Goal: Find contact information: Find contact information

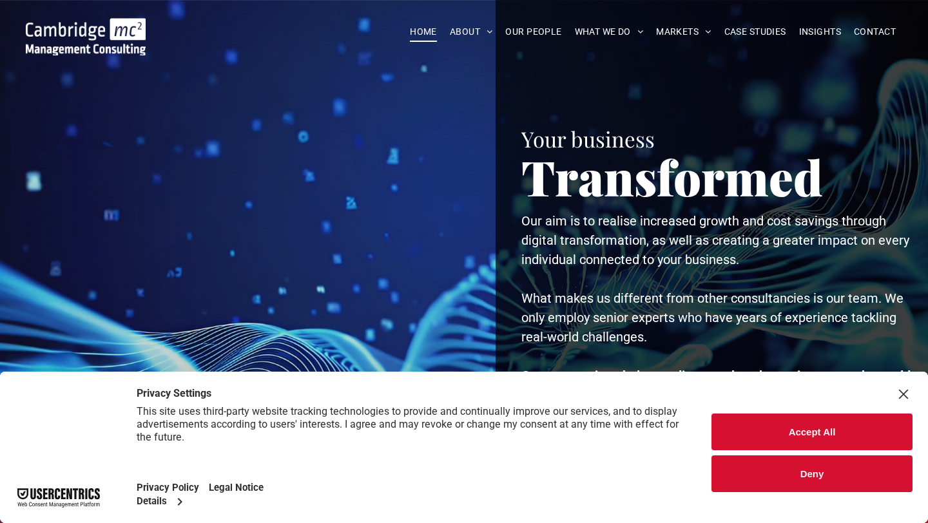
click at [761, 435] on button "Accept All" at bounding box center [812, 432] width 201 height 37
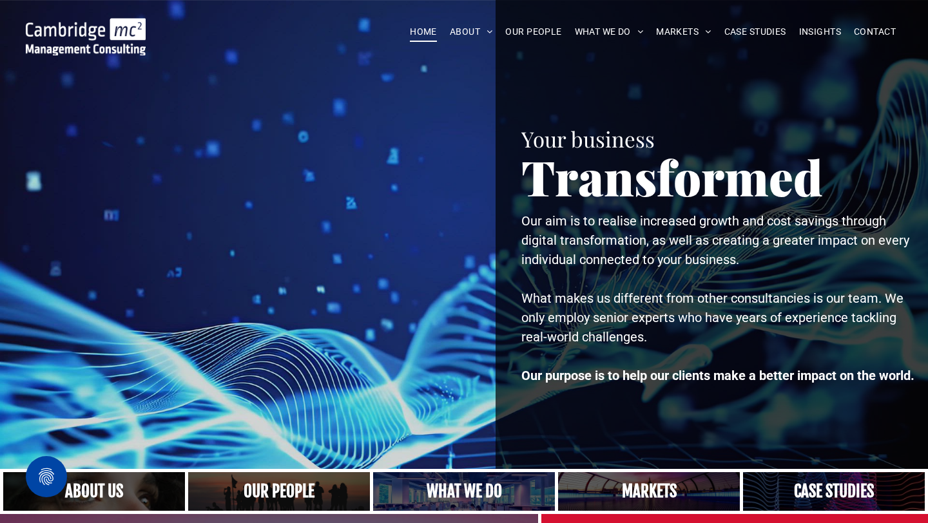
click at [761, 429] on div "Your business Transformed Your business Transformed Our aim is to realise incre…" at bounding box center [712, 234] width 433 height 469
click at [534, 28] on span "OUR PEOPLE" at bounding box center [533, 32] width 56 height 20
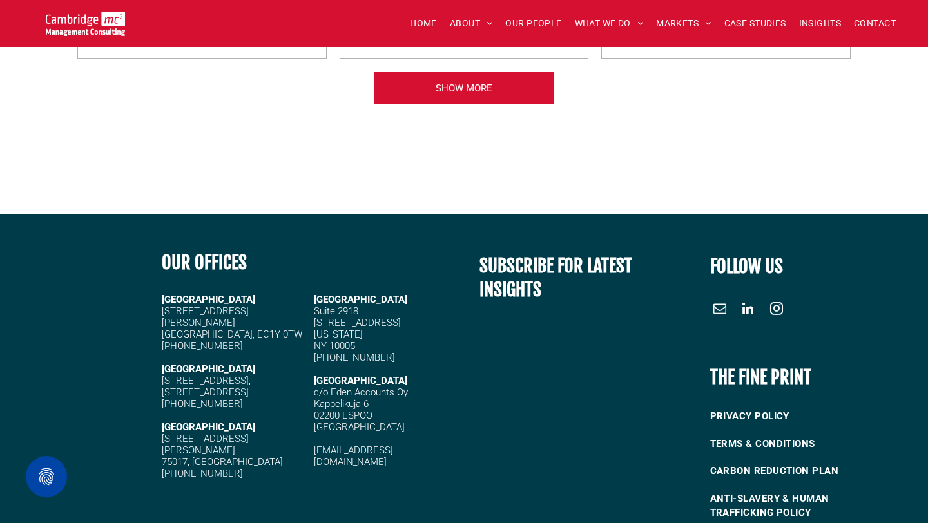
scroll to position [5571, 0]
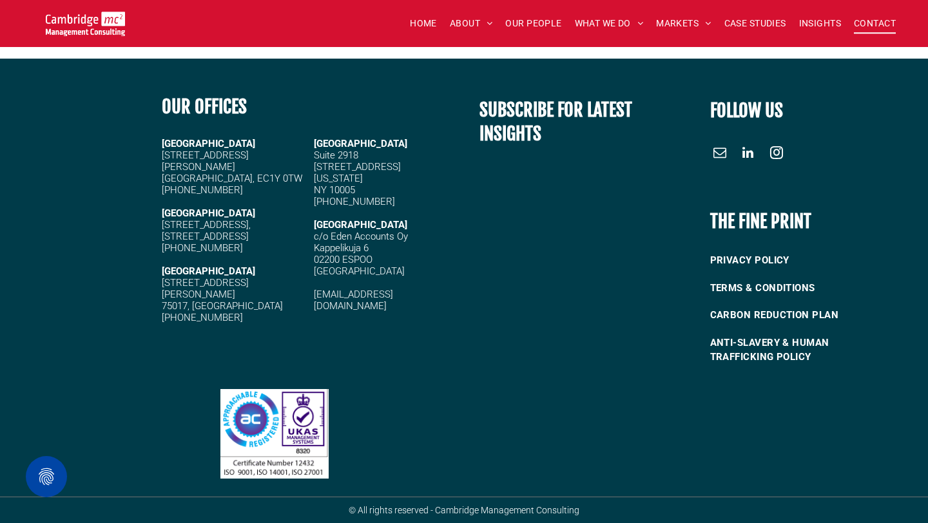
click at [865, 21] on span "CONTACT" at bounding box center [875, 24] width 42 height 20
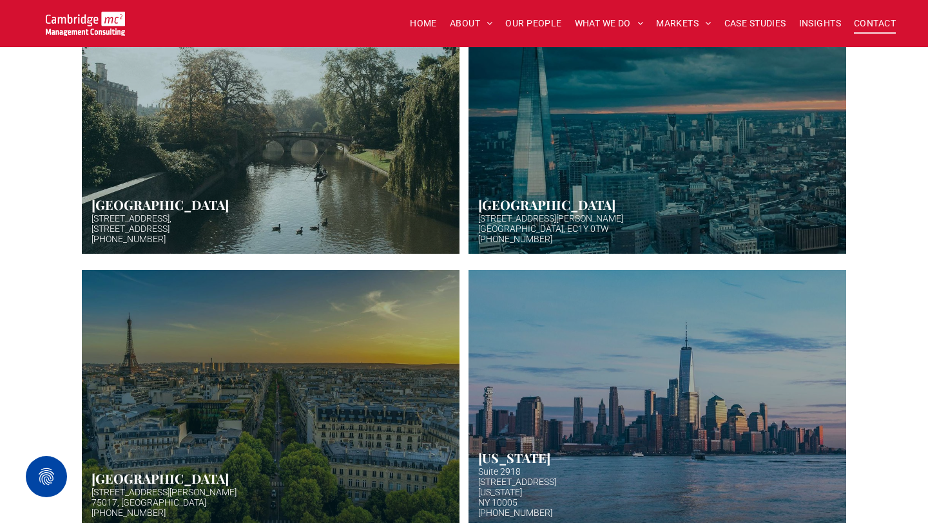
scroll to position [436, 0]
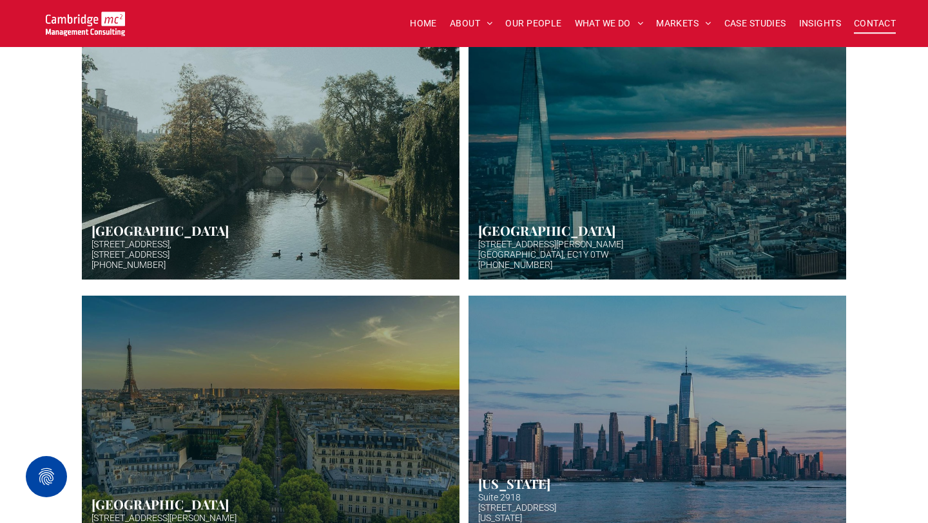
click at [329, 231] on link "Hazy afternoon photo of river and bridge in Cambridge. Punt boat in middle-dist…" at bounding box center [270, 150] width 400 height 273
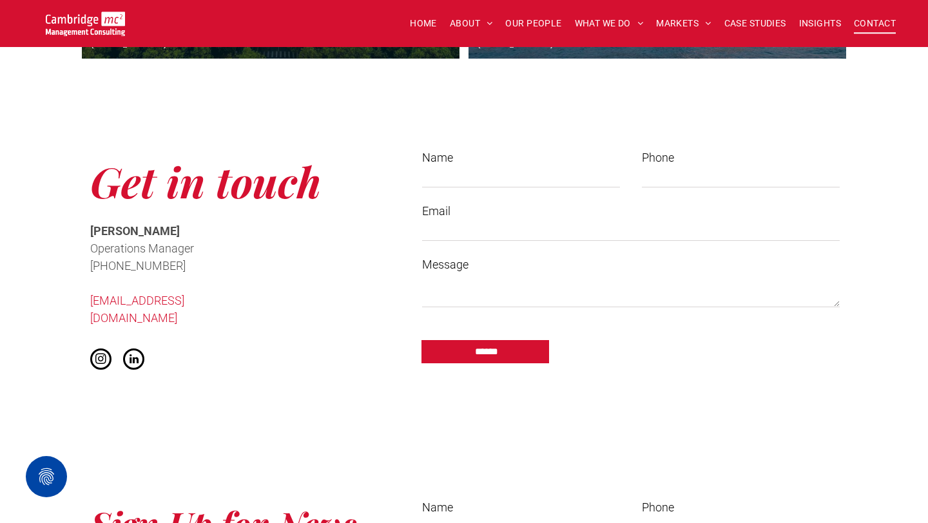
scroll to position [948, 0]
